Goal: Check status: Check status

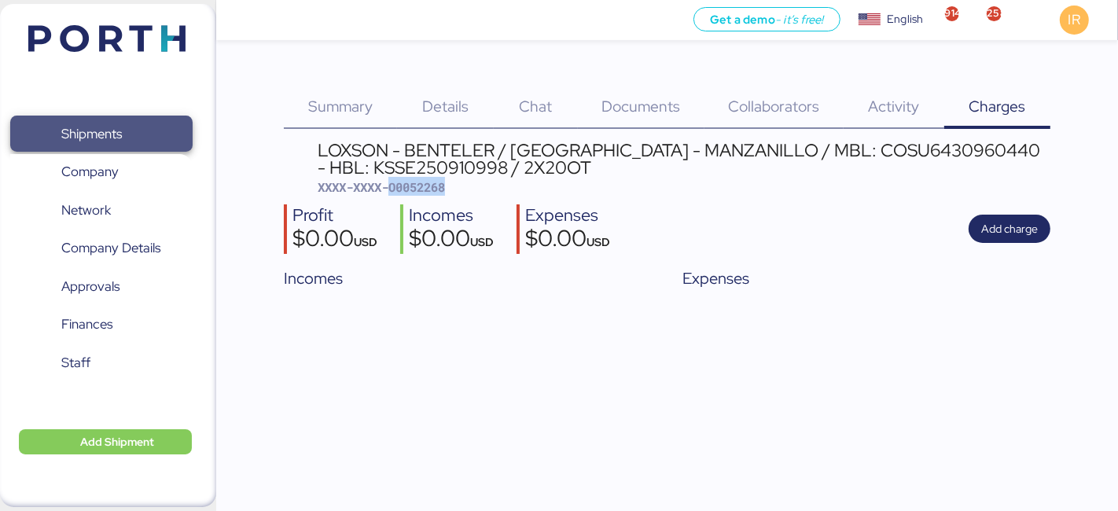
drag, startPoint x: 0, startPoint y: 0, endPoint x: 159, endPoint y: 121, distance: 199.7
click at [159, 123] on span "Shipments" at bounding box center [101, 134] width 169 height 23
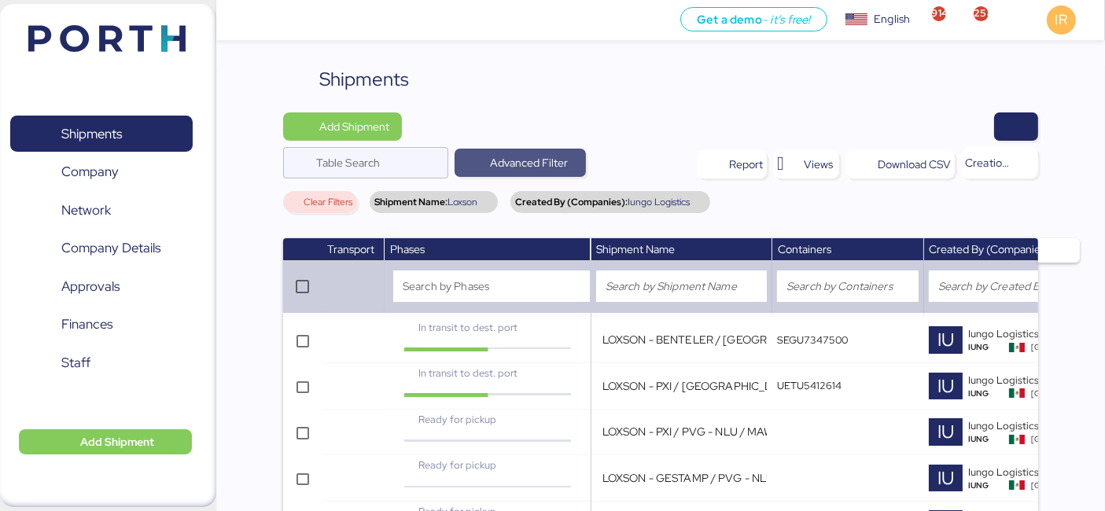
click at [564, 149] on span "Advanced Filter" at bounding box center [519, 163] width 131 height 28
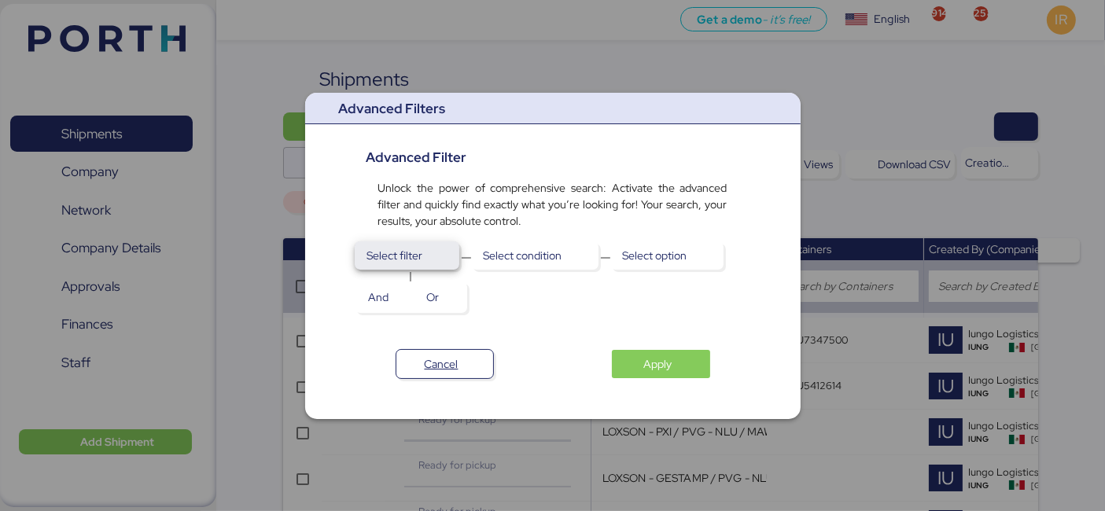
click at [395, 258] on span "Select filter" at bounding box center [395, 255] width 56 height 19
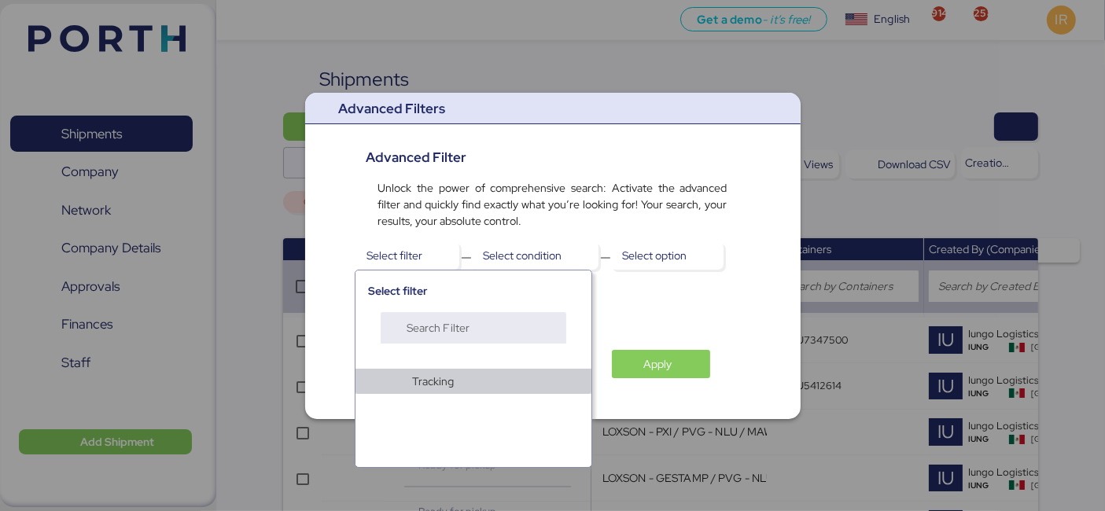
click at [413, 390] on div "Tracking" at bounding box center [495, 381] width 167 height 22
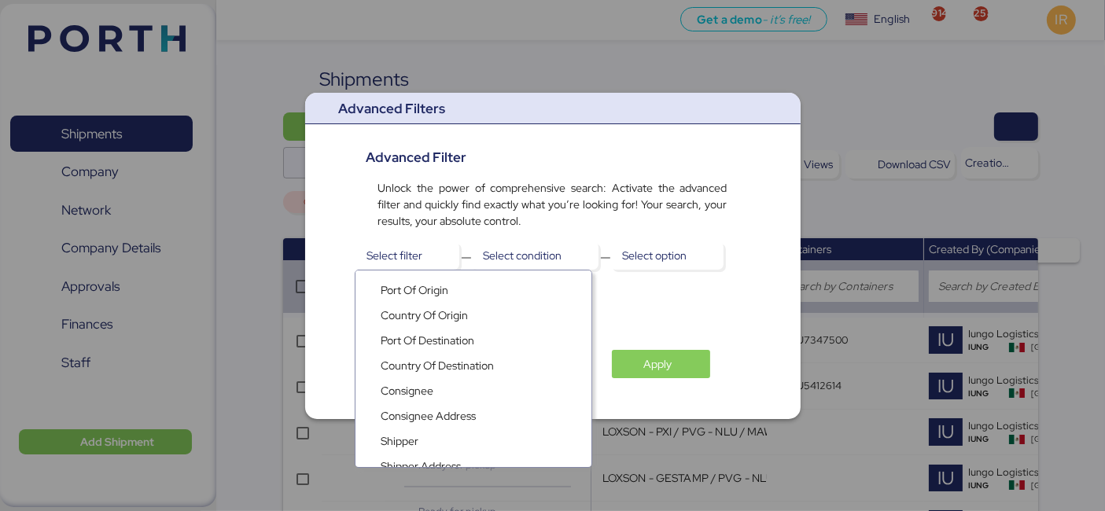
scroll to position [231, 0]
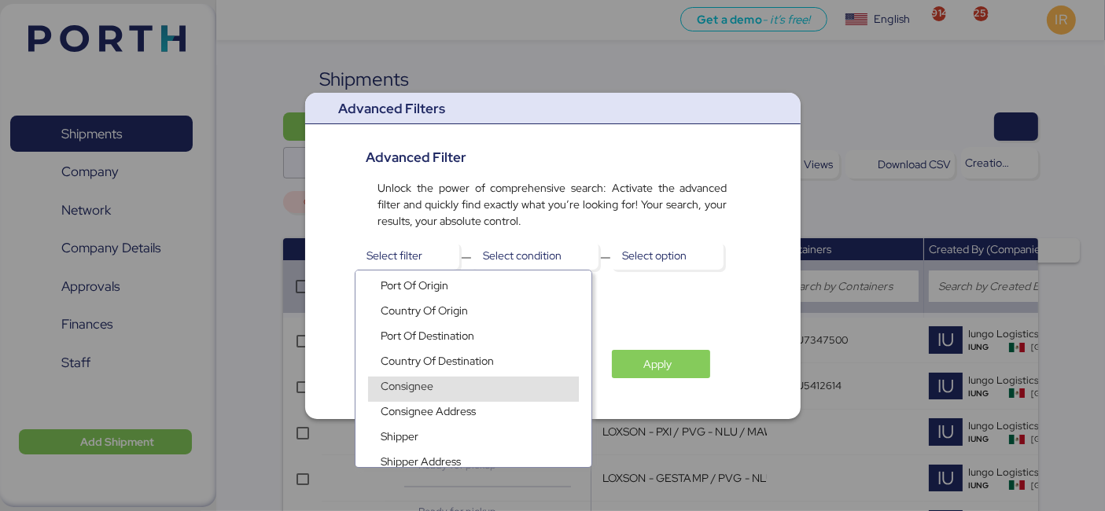
click at [450, 387] on div "Consignee" at bounding box center [473, 389] width 211 height 25
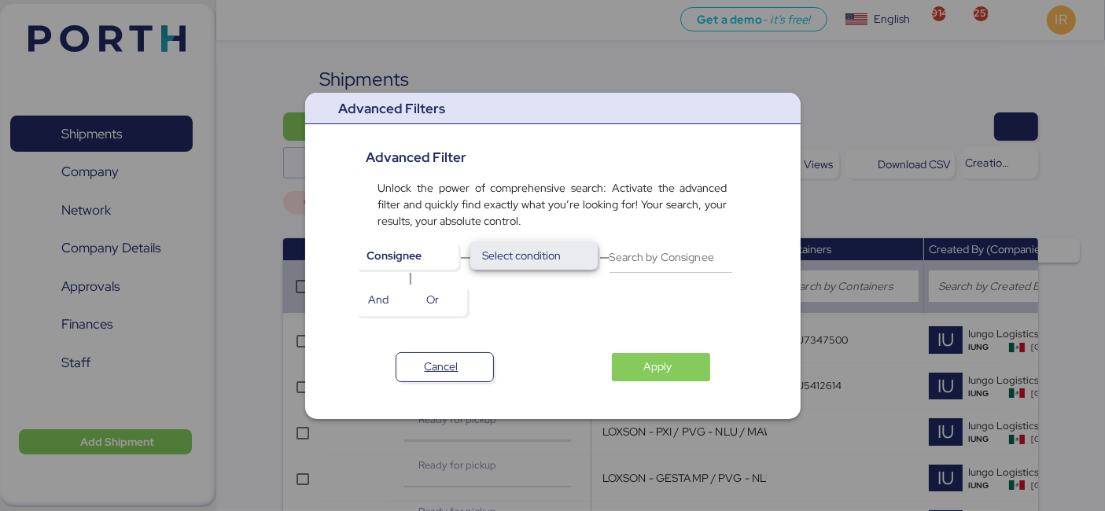
click at [583, 248] on span "Select condition" at bounding box center [534, 255] width 102 height 22
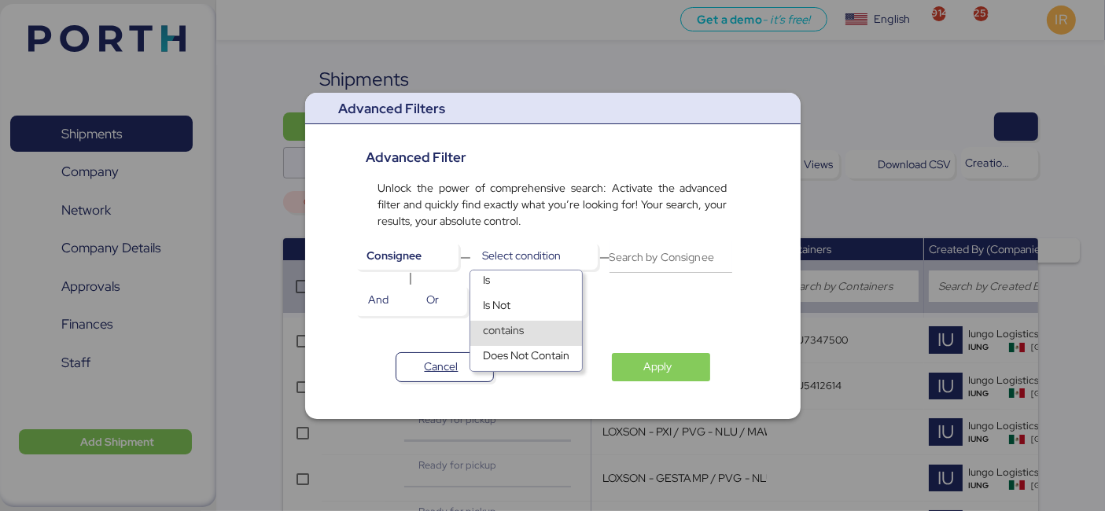
click at [524, 333] on div "contains" at bounding box center [526, 333] width 112 height 25
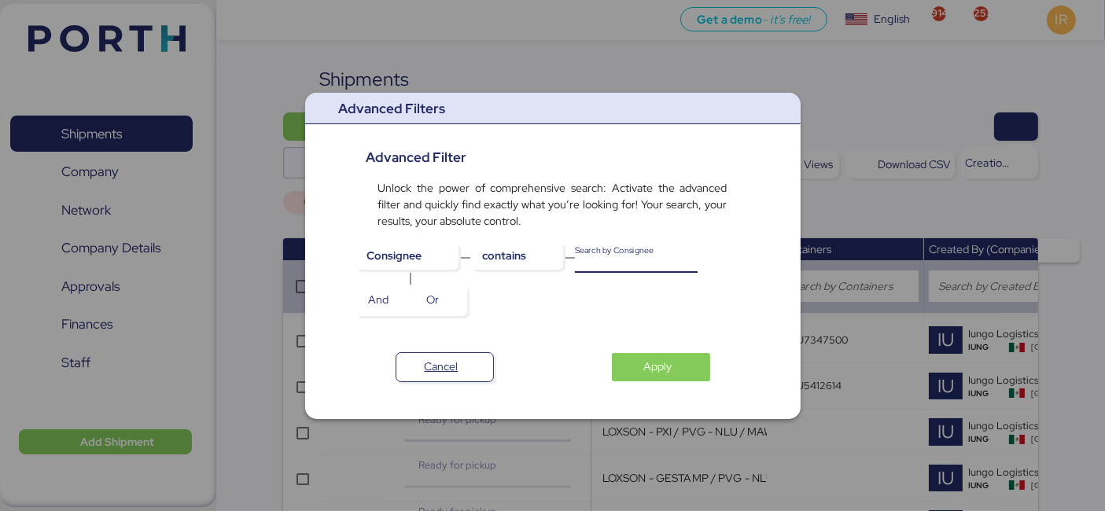
click at [638, 259] on input "Search by Consignee" at bounding box center [636, 256] width 123 height 31
type input "GESTAMP"
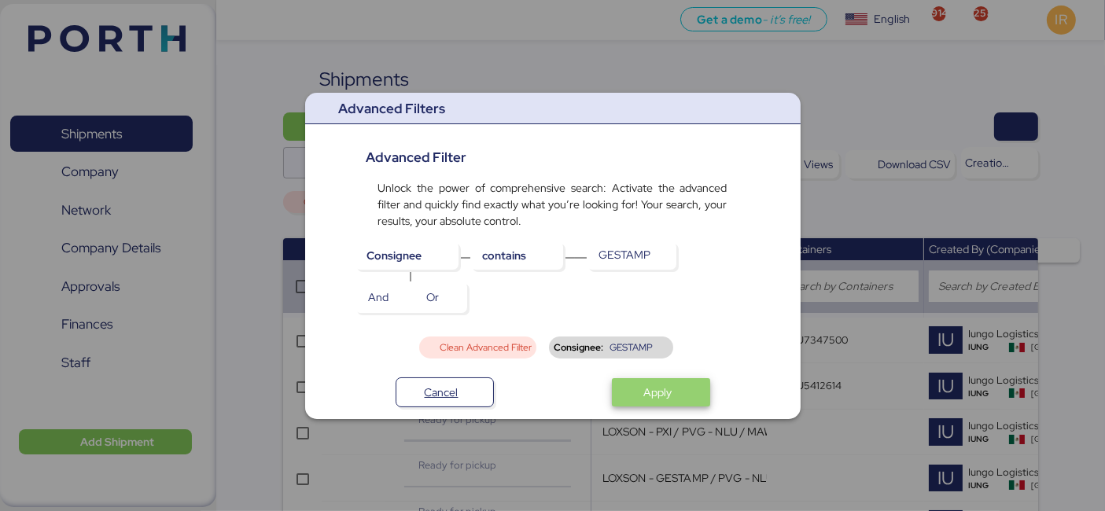
click at [624, 401] on span "Apply" at bounding box center [660, 392] width 73 height 22
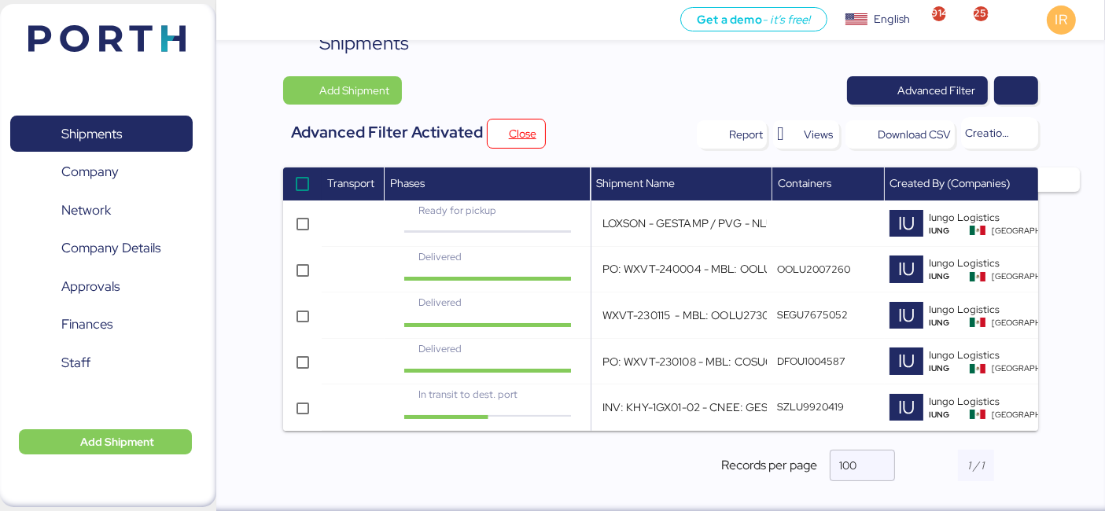
scroll to position [57, 0]
click at [469, 249] on div "Delivered" at bounding box center [487, 256] width 171 height 15
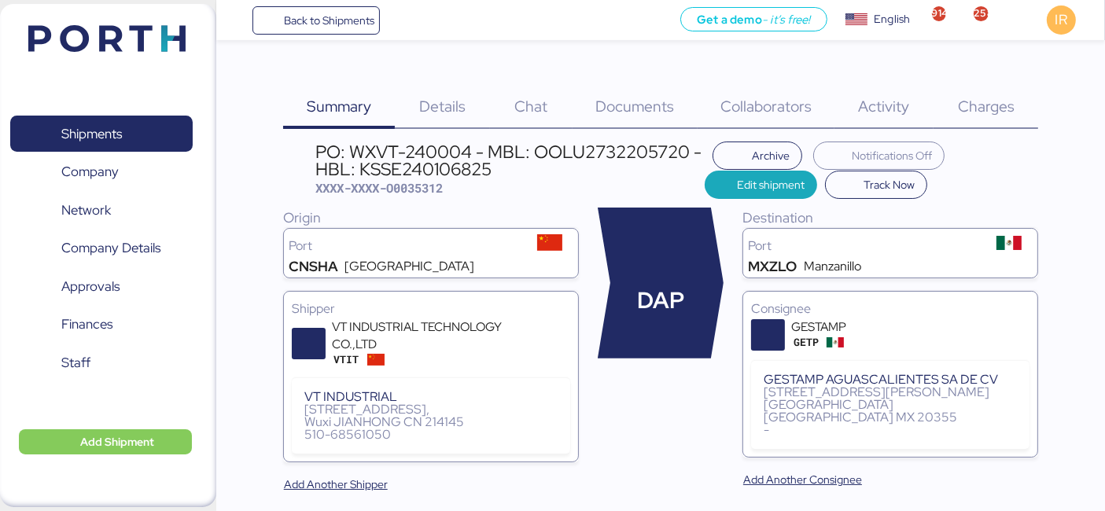
click at [439, 90] on div "Details 0" at bounding box center [442, 97] width 95 height 64
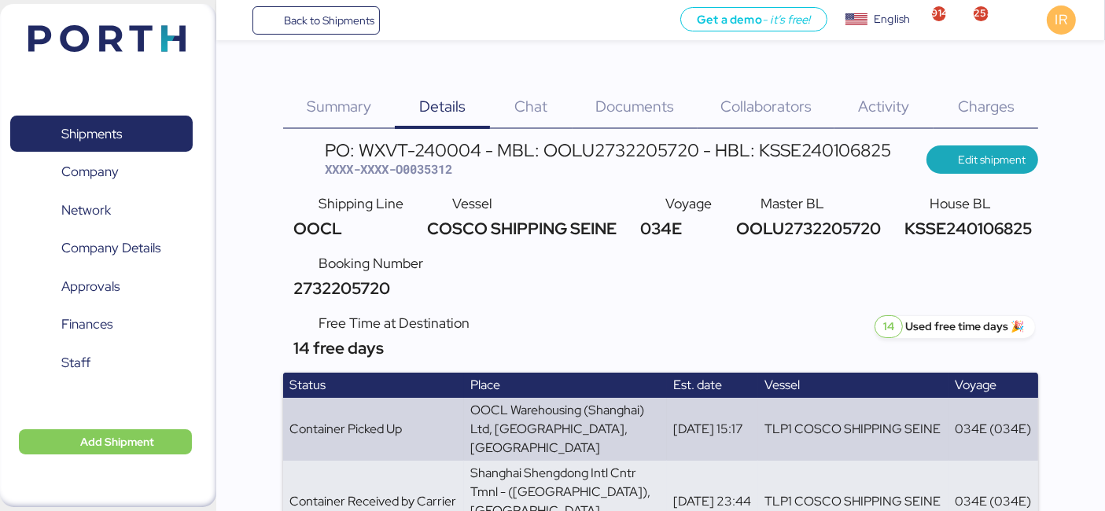
click at [356, 108] on span "Summary" at bounding box center [339, 106] width 64 height 20
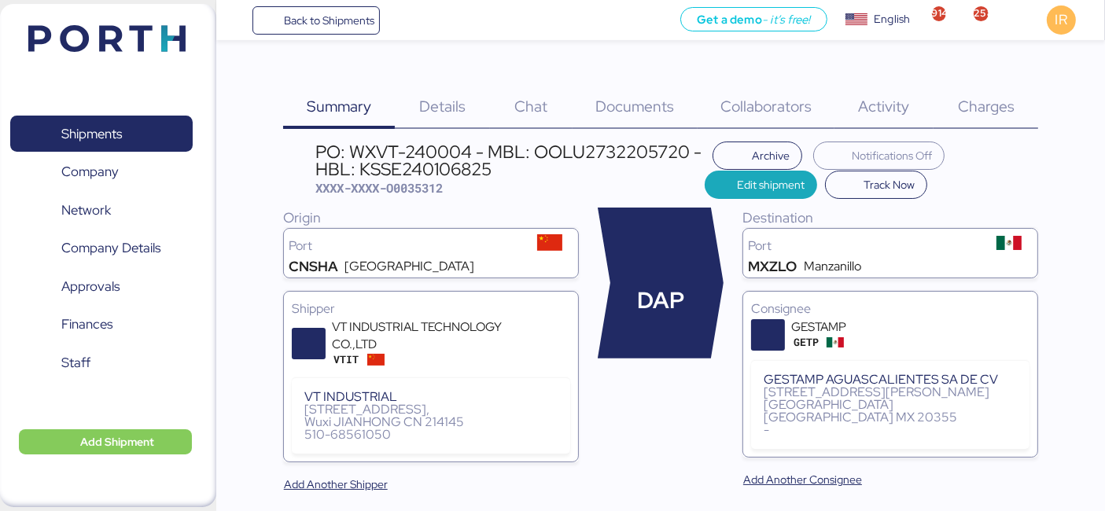
click at [428, 115] on span "Details" at bounding box center [442, 106] width 46 height 20
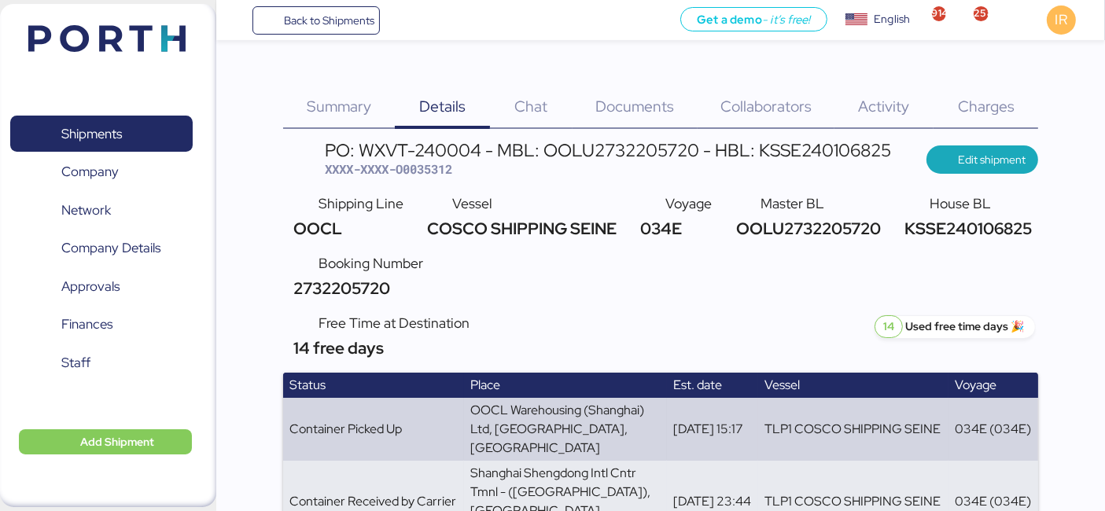
click at [647, 111] on span "Documents" at bounding box center [634, 106] width 79 height 20
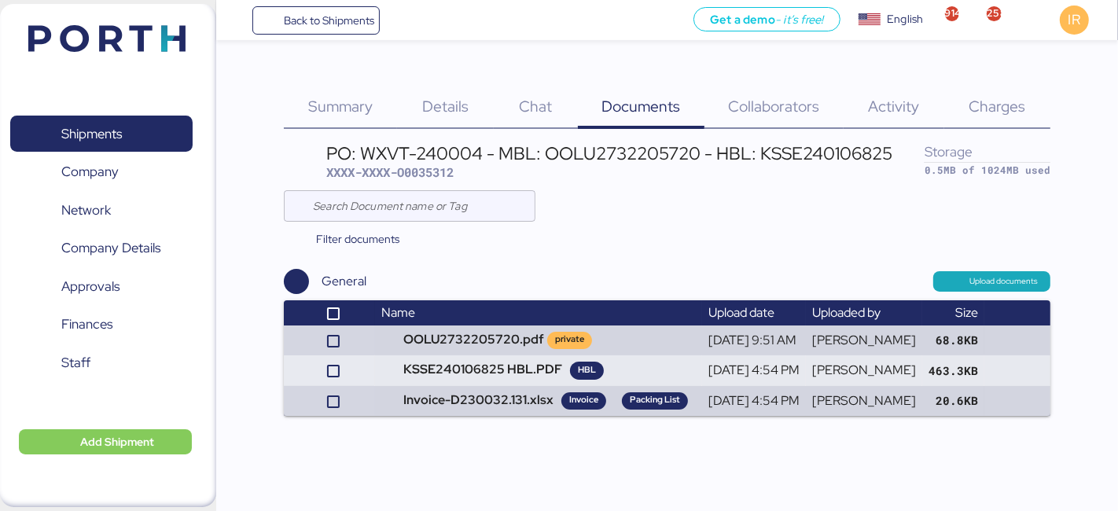
click at [975, 100] on span "Charges" at bounding box center [997, 106] width 57 height 20
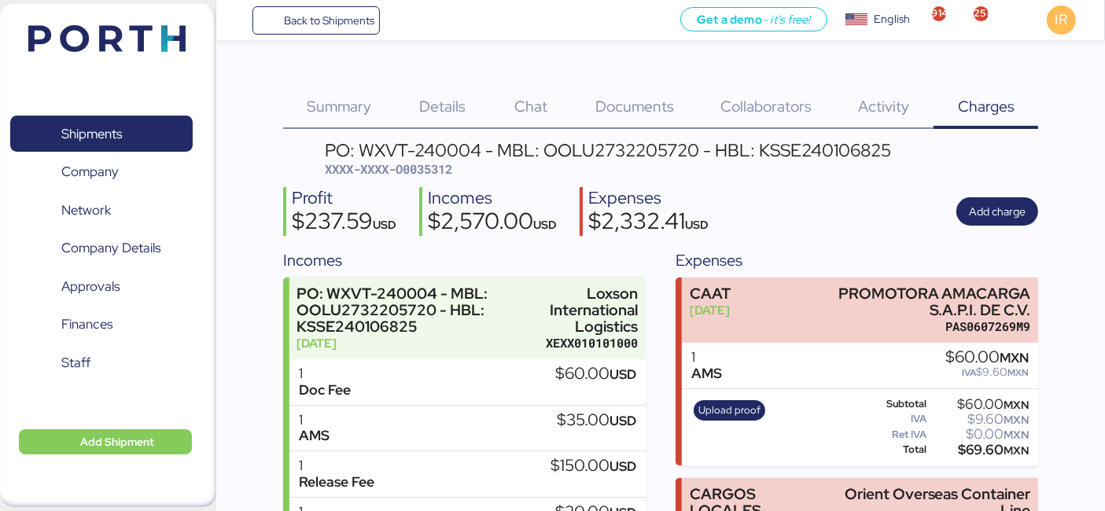
scroll to position [1, 0]
click at [340, 20] on span "Back to Shipments" at bounding box center [329, 20] width 90 height 19
